Goal: Information Seeking & Learning: Understand process/instructions

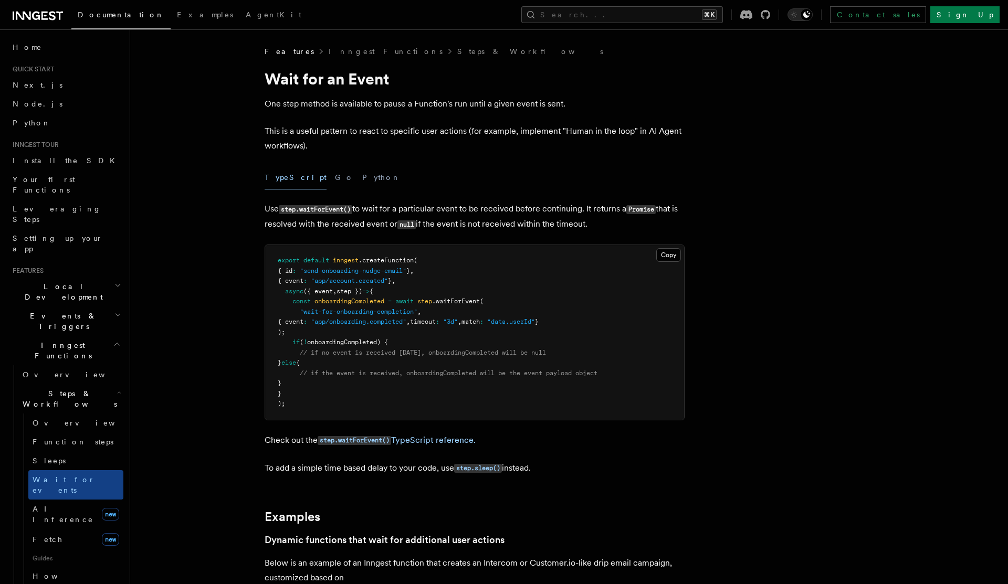
click at [563, 170] on div "TypeScript Go Python" at bounding box center [475, 178] width 420 height 24
click at [561, 221] on p "Use step.waitForEvent() to wait for a particular event to be received before co…" at bounding box center [475, 217] width 420 height 30
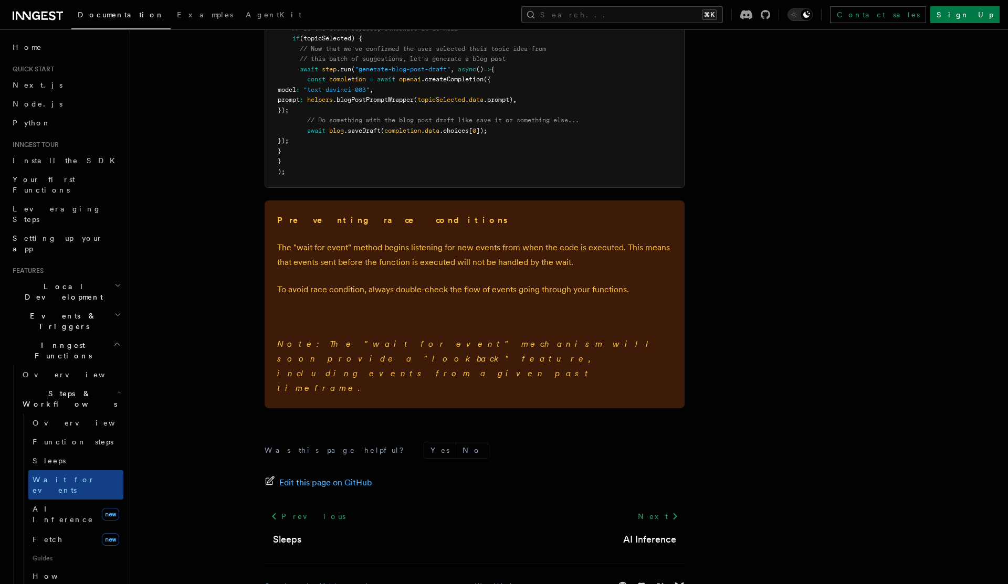
click at [512, 347] on em "Note: The "wait for event" mechanism will soon provide a "lookback" feature, in…" at bounding box center [466, 366] width 379 height 54
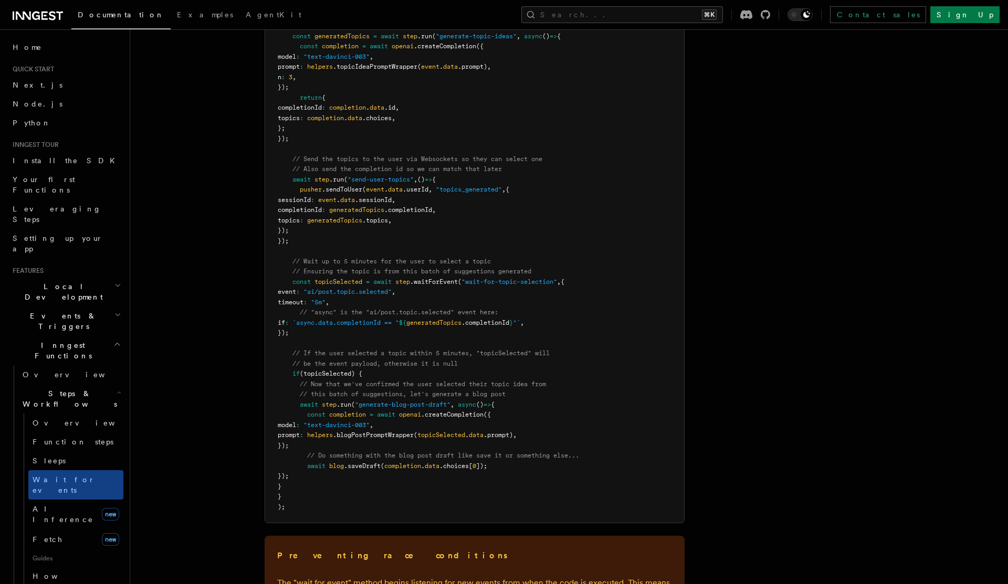
scroll to position [1397, 0]
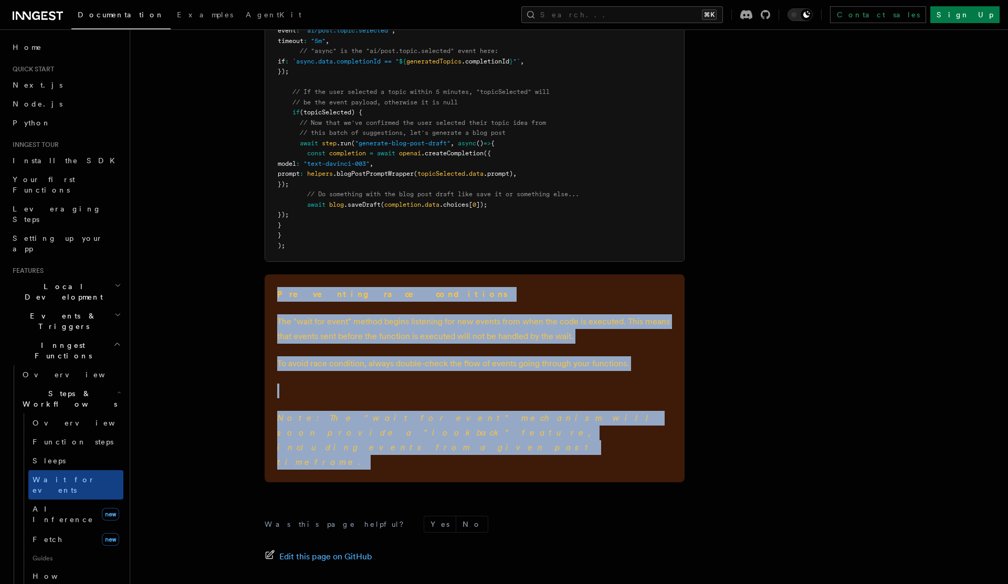
copy div "Preventing race conditions The "wait for event" method begins listening for new…"
drag, startPoint x: 363, startPoint y: 439, endPoint x: 272, endPoint y: 294, distance: 171.2
click at [272, 294] on div "Preventing race conditions The "wait for event" method begins listening for new…" at bounding box center [475, 379] width 420 height 208
click at [301, 378] on div "Preventing race conditions The "wait for event" method begins listening for new…" at bounding box center [475, 379] width 420 height 208
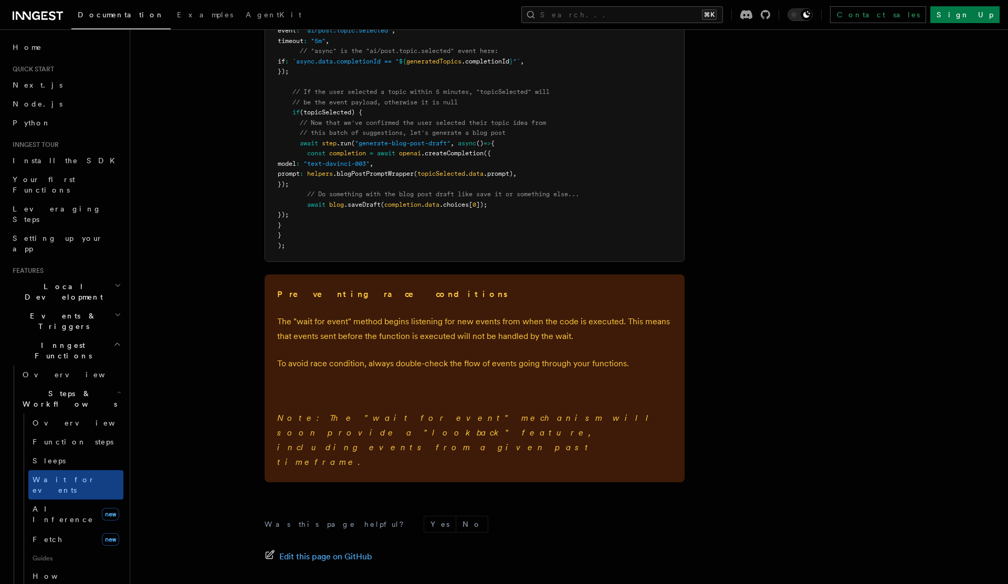
click at [286, 404] on div "Preventing race conditions The "wait for event" method begins listening for new…" at bounding box center [475, 379] width 420 height 208
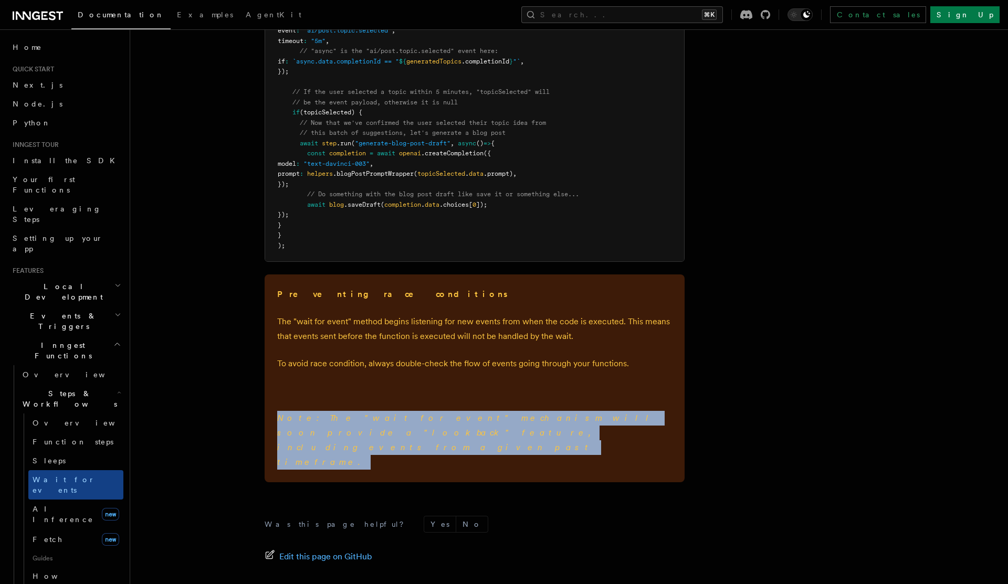
drag, startPoint x: 272, startPoint y: 412, endPoint x: 377, endPoint y: 442, distance: 109.7
click at [377, 442] on div "Preventing race conditions The "wait for event" method begins listening for new…" at bounding box center [475, 379] width 420 height 208
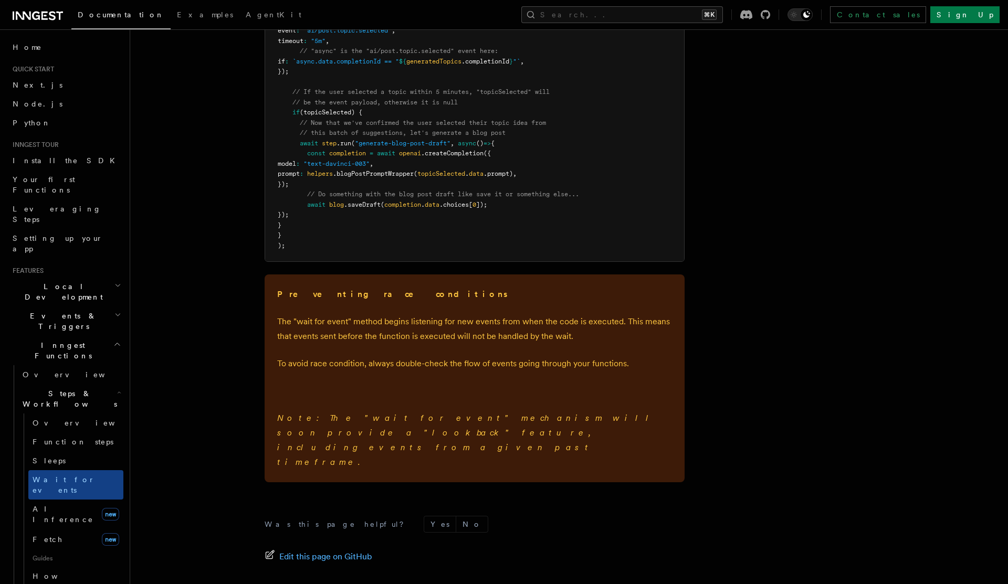
click at [499, 418] on em "Note: The "wait for event" mechanism will soon provide a "lookback" feature, in…" at bounding box center [466, 440] width 379 height 54
click at [355, 438] on p "Note: The "wait for event" mechanism will soon provide a "lookback" feature, in…" at bounding box center [474, 440] width 395 height 59
click at [360, 436] on p "Note: The "wait for event" mechanism will soon provide a "lookback" feature, in…" at bounding box center [474, 440] width 395 height 59
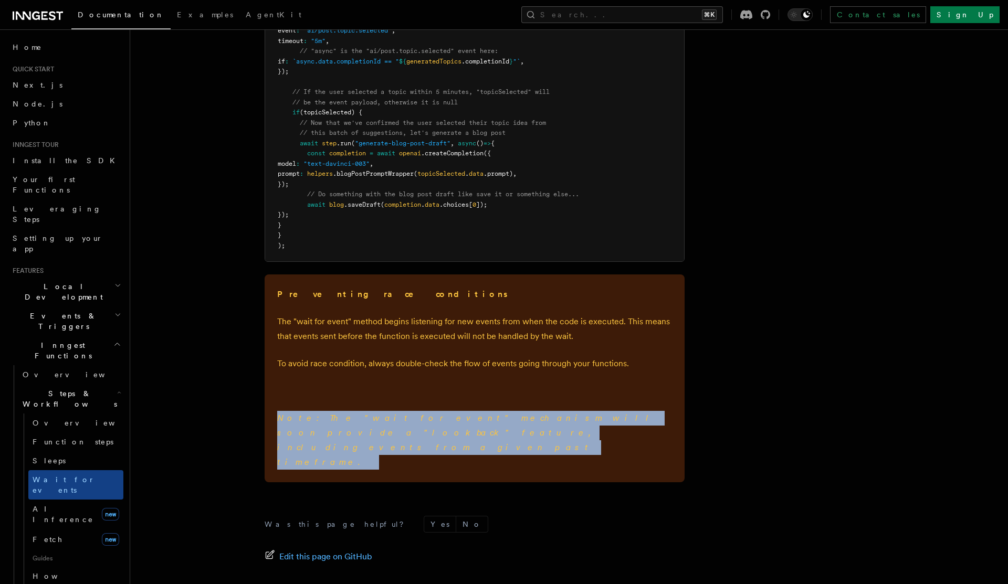
drag, startPoint x: 360, startPoint y: 436, endPoint x: 230, endPoint y: 414, distance: 131.6
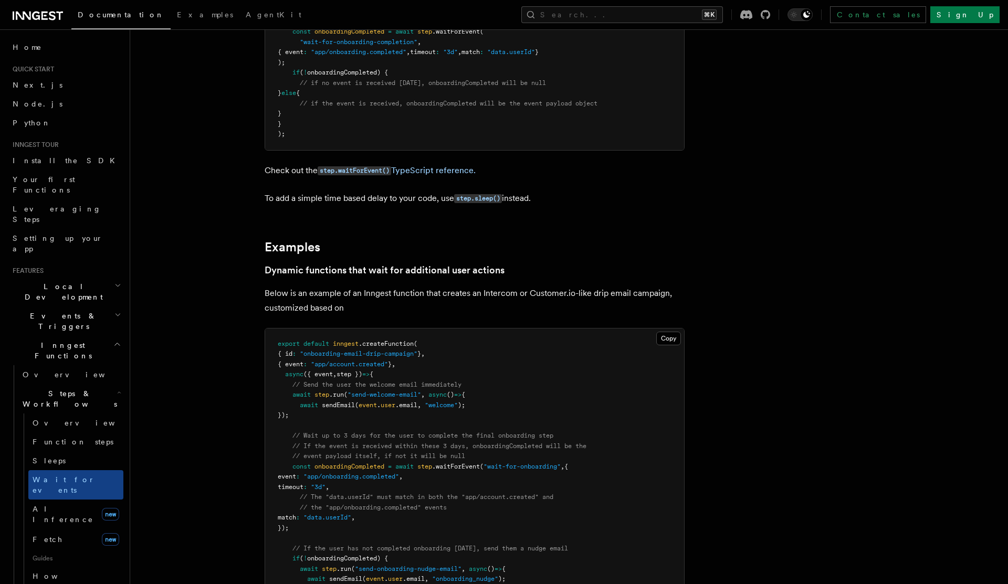
scroll to position [0, 0]
